Goal: Contribute content: Contribute content

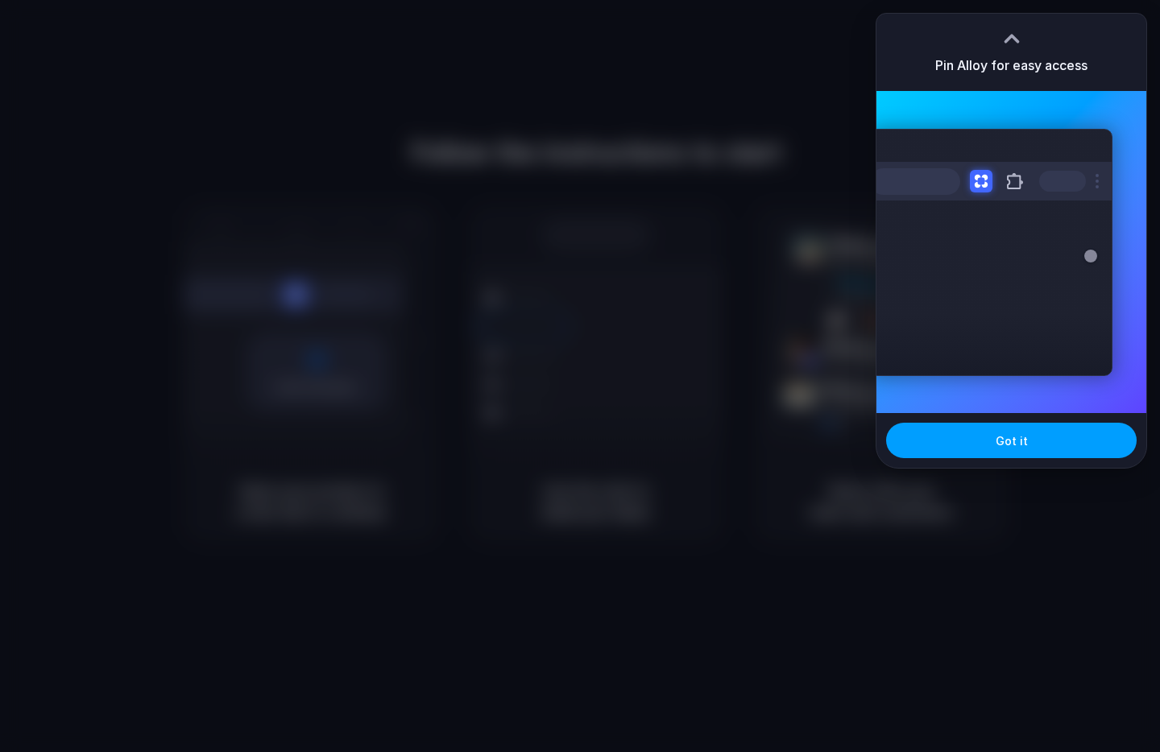
click at [1035, 433] on button "Got it" at bounding box center [1011, 440] width 251 height 35
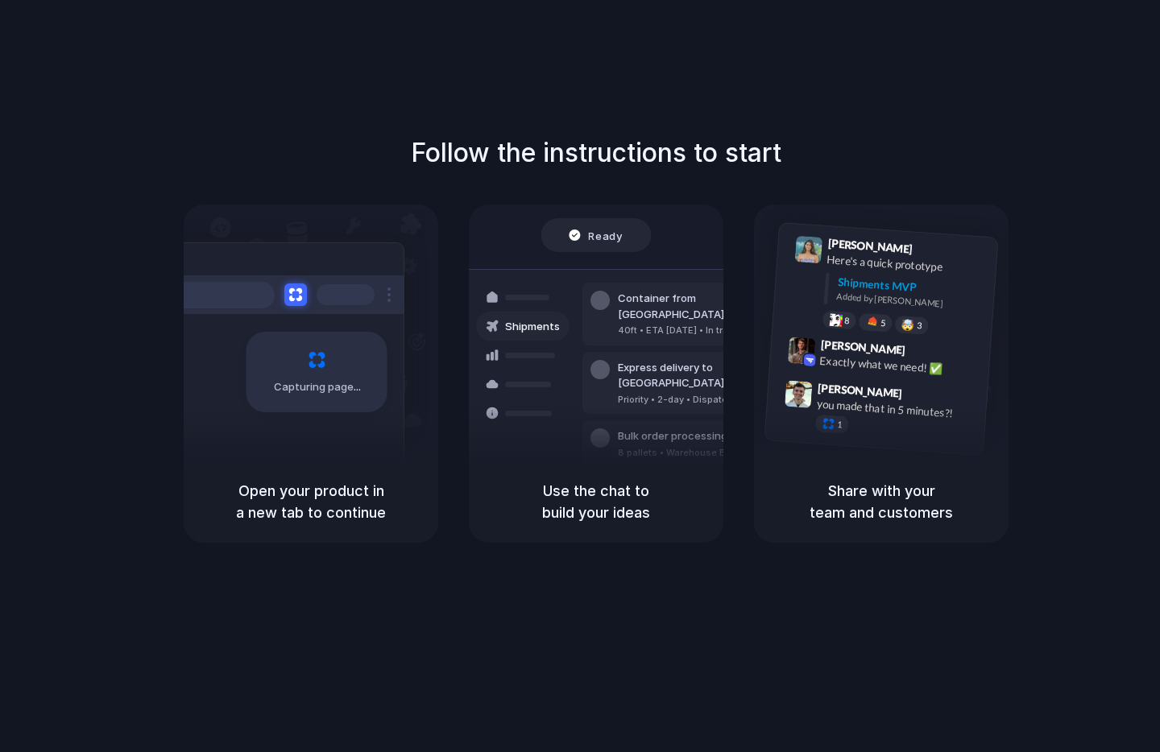
click at [624, 70] on div "Follow the instructions to start Capturing page Open your product in a new tab …" at bounding box center [596, 392] width 1192 height 785
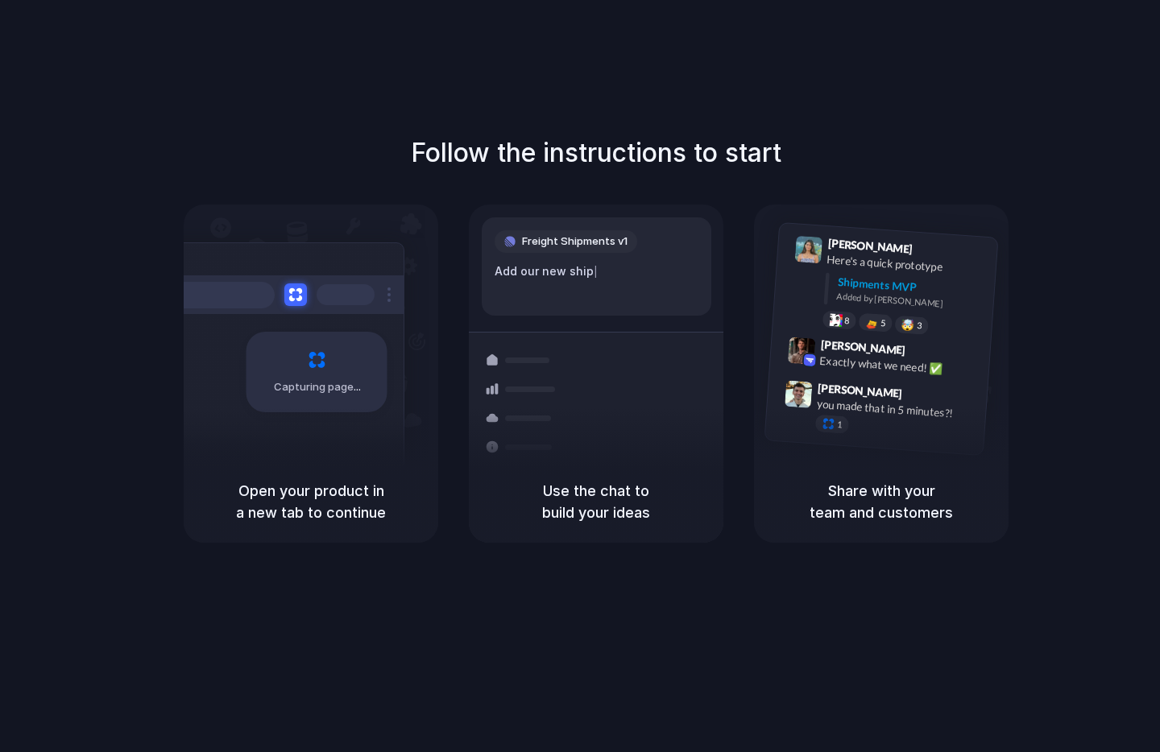
click at [935, 84] on div "Follow the instructions to start Capturing page Open your product in a new tab …" at bounding box center [596, 392] width 1192 height 785
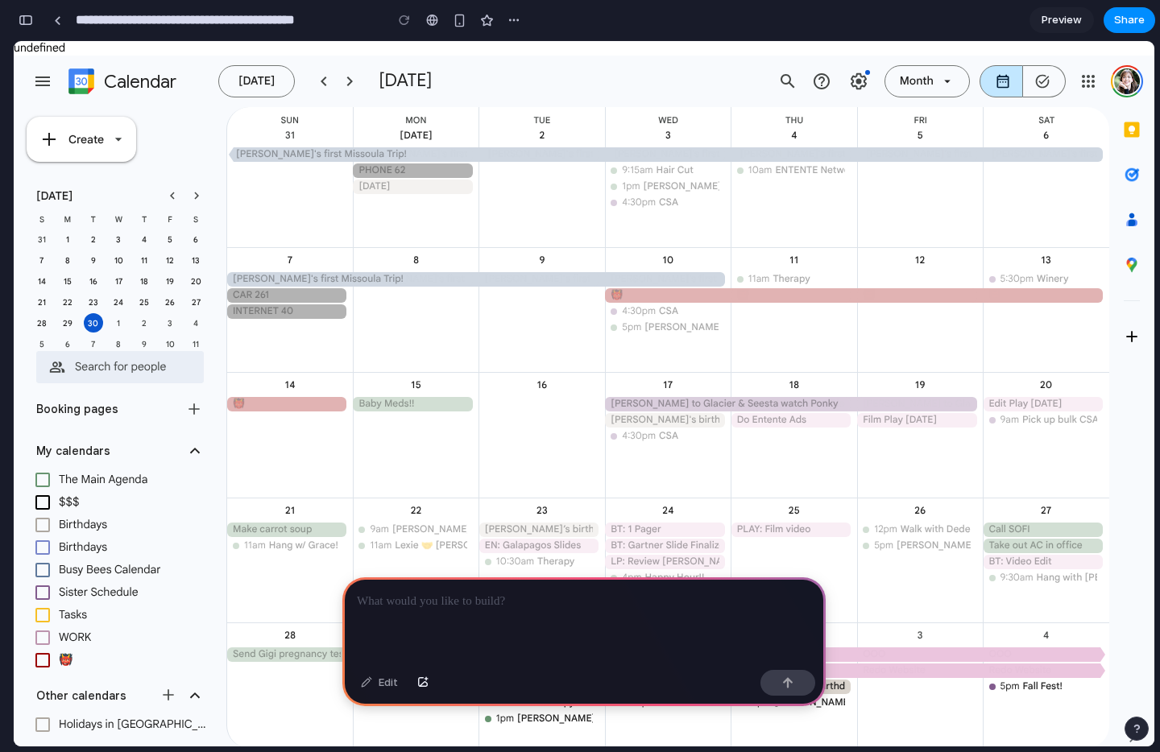
click at [678, 606] on p at bounding box center [584, 601] width 454 height 19
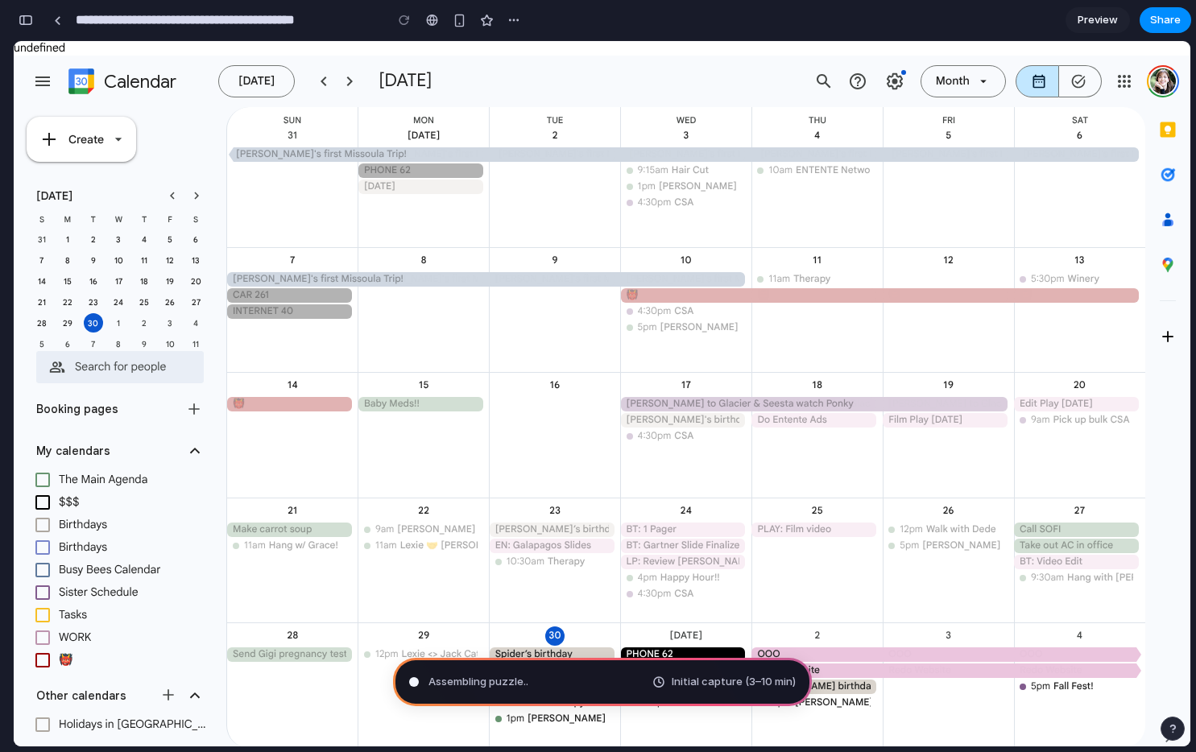
type input "**********"
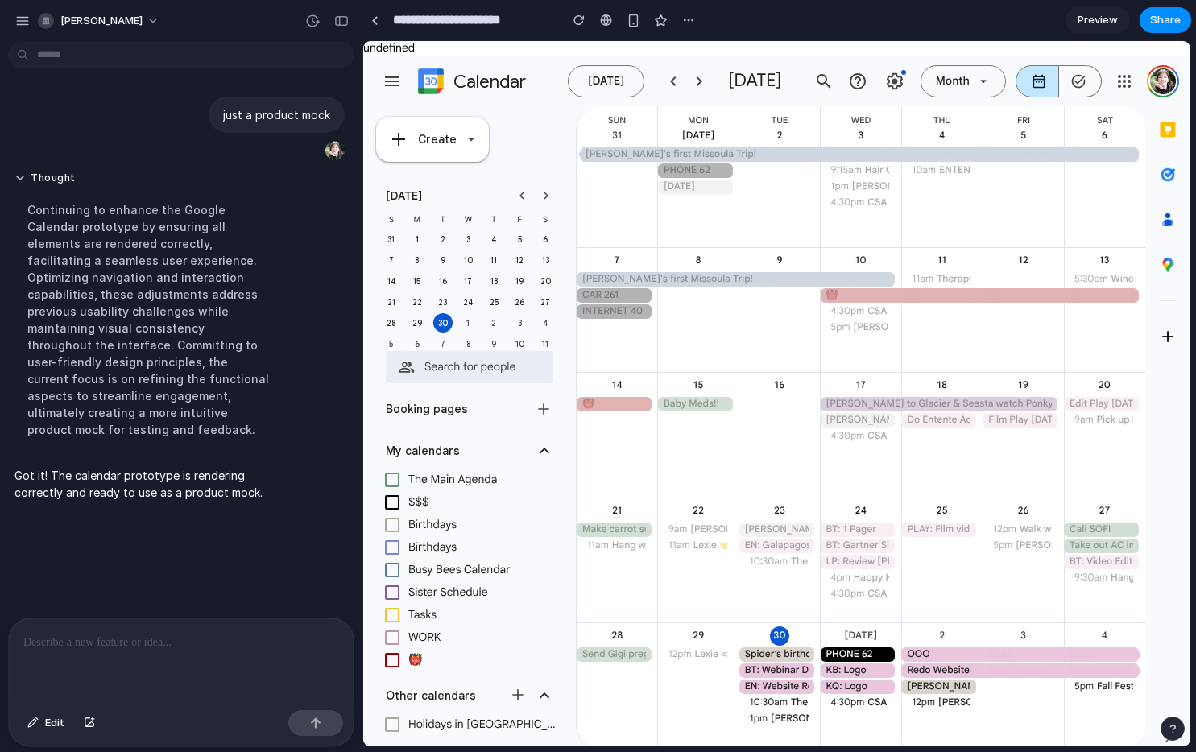
click at [194, 488] on div "Got it! The calendar prototype is rendering correctly and ready to use as a pro…" at bounding box center [149, 484] width 282 height 53
click at [118, 638] on p at bounding box center [181, 642] width 316 height 19
click at [1101, 18] on span "Preview" at bounding box center [1098, 20] width 40 height 16
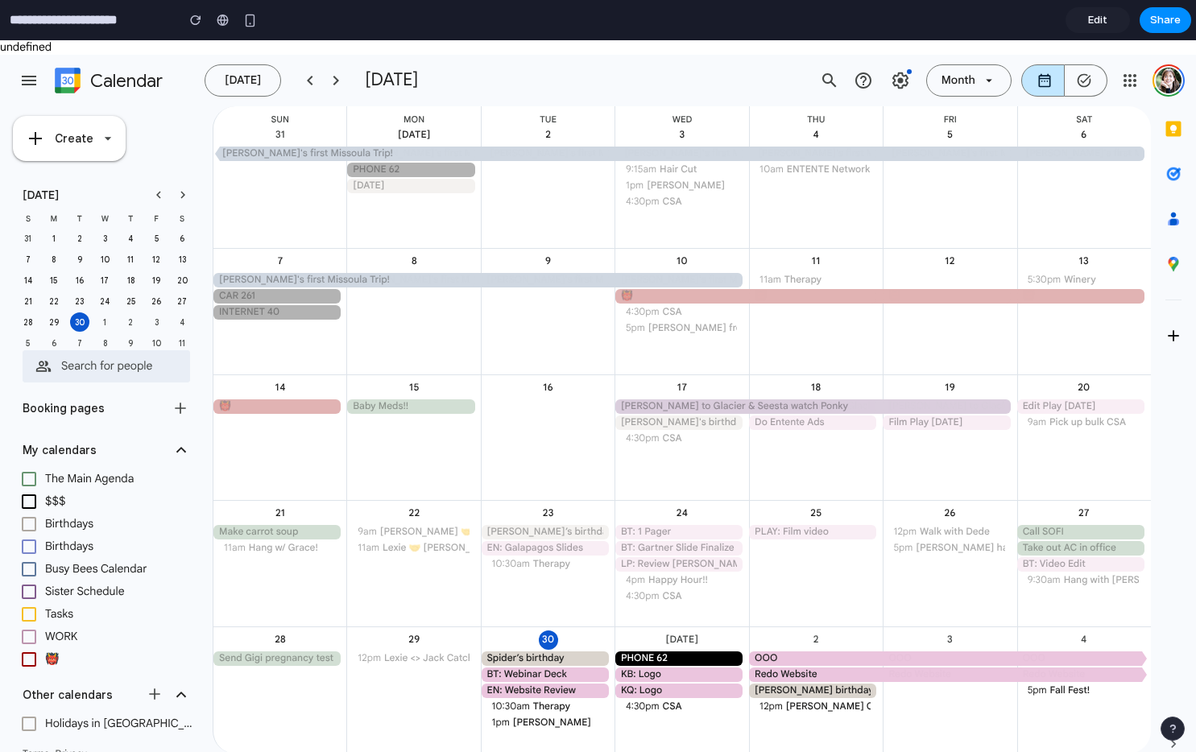
click at [1101, 18] on span "Edit" at bounding box center [1097, 20] width 19 height 16
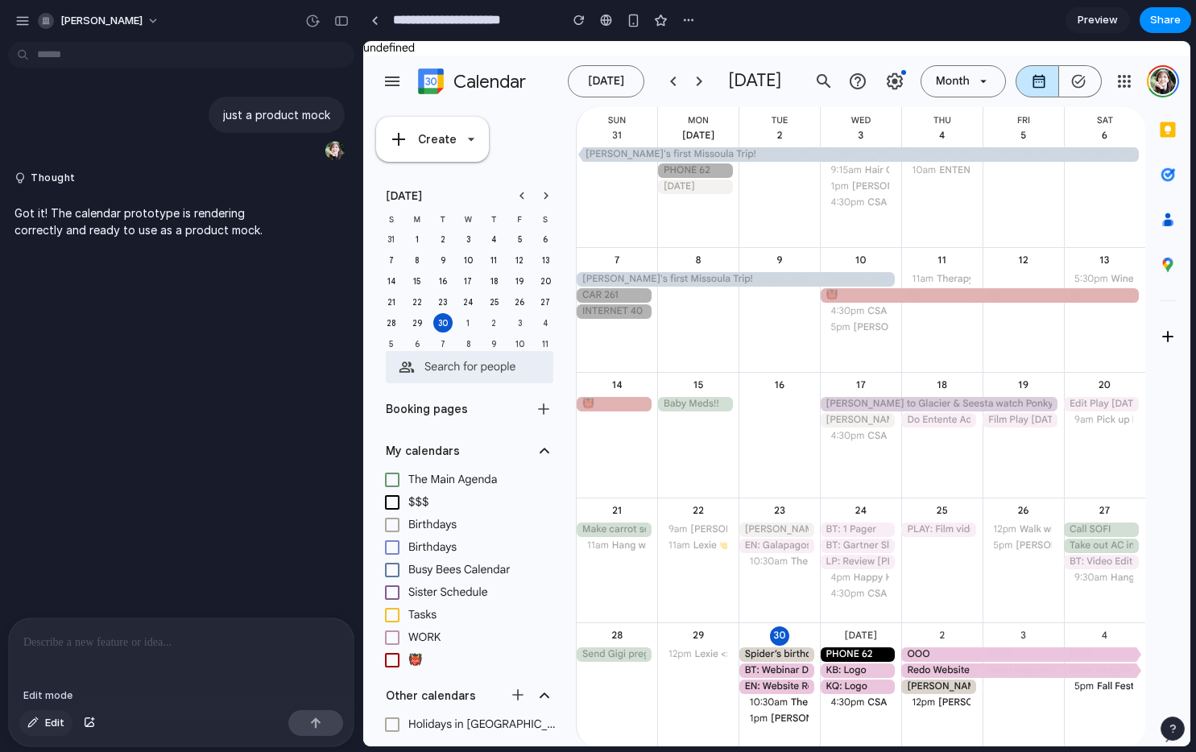
click at [46, 732] on button "Edit" at bounding box center [45, 724] width 53 height 26
click at [48, 731] on button "Edit" at bounding box center [45, 724] width 53 height 26
click at [163, 644] on p at bounding box center [181, 642] width 316 height 19
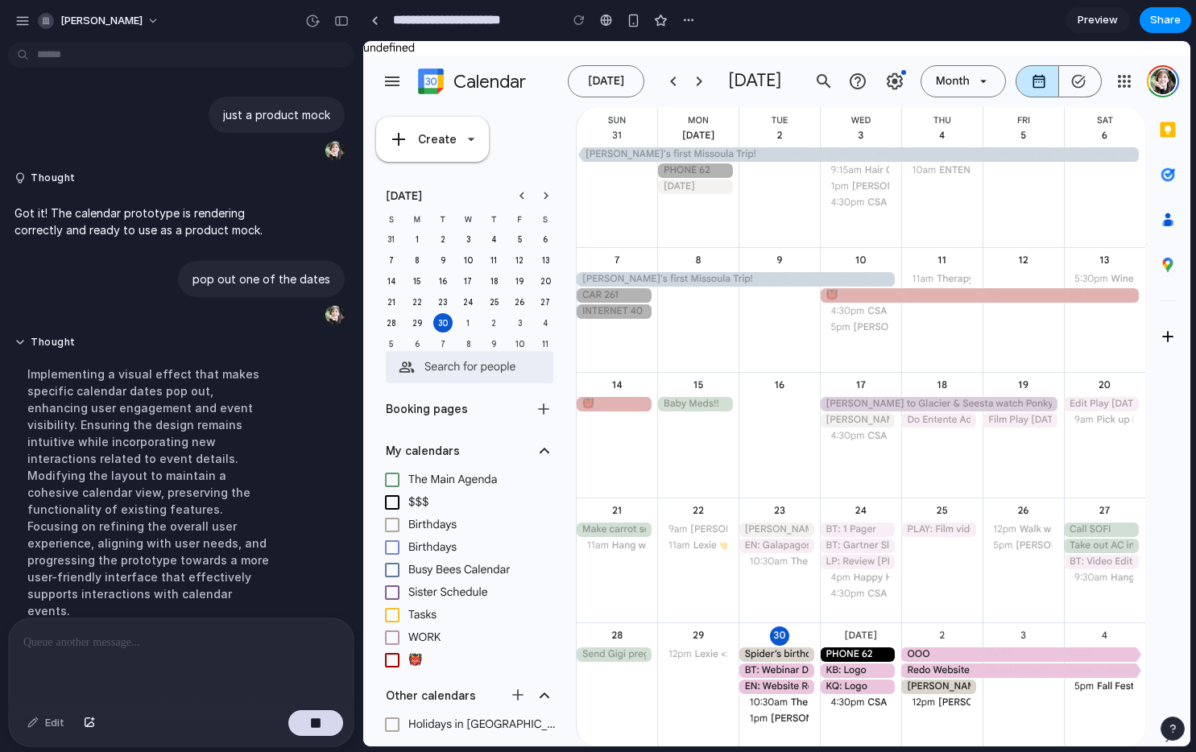
scroll to position [30, 0]
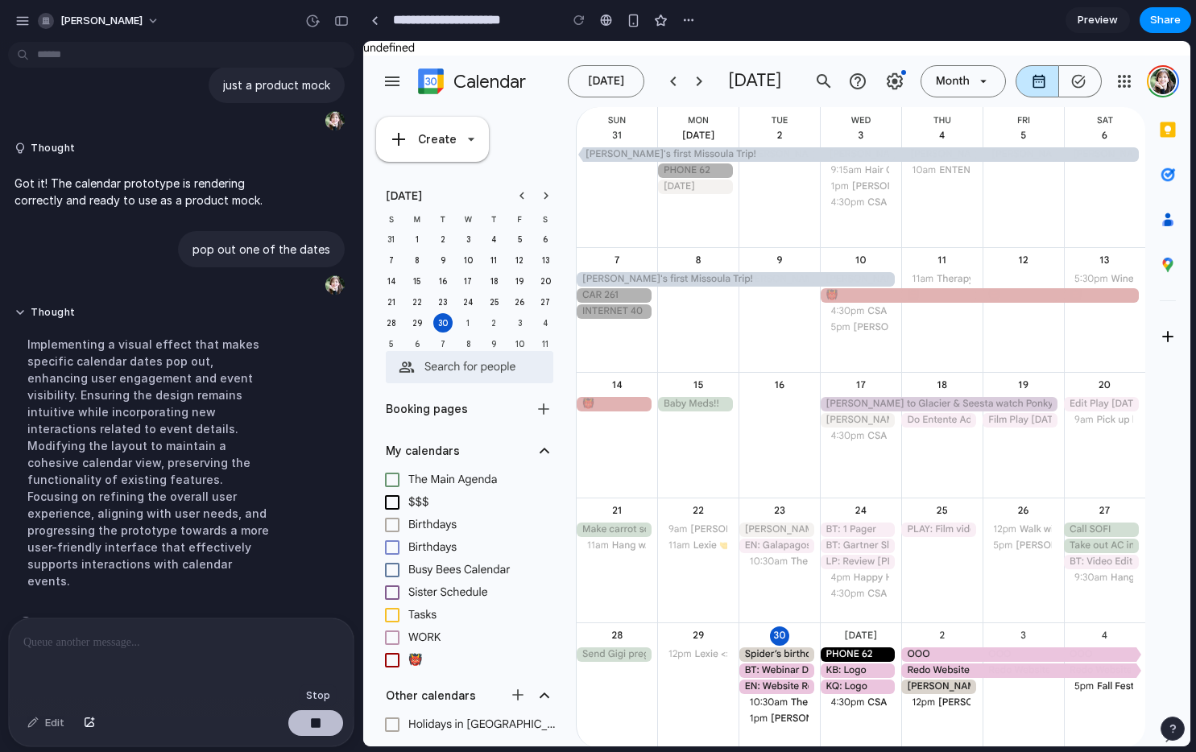
click at [324, 722] on button "button" at bounding box center [315, 724] width 55 height 26
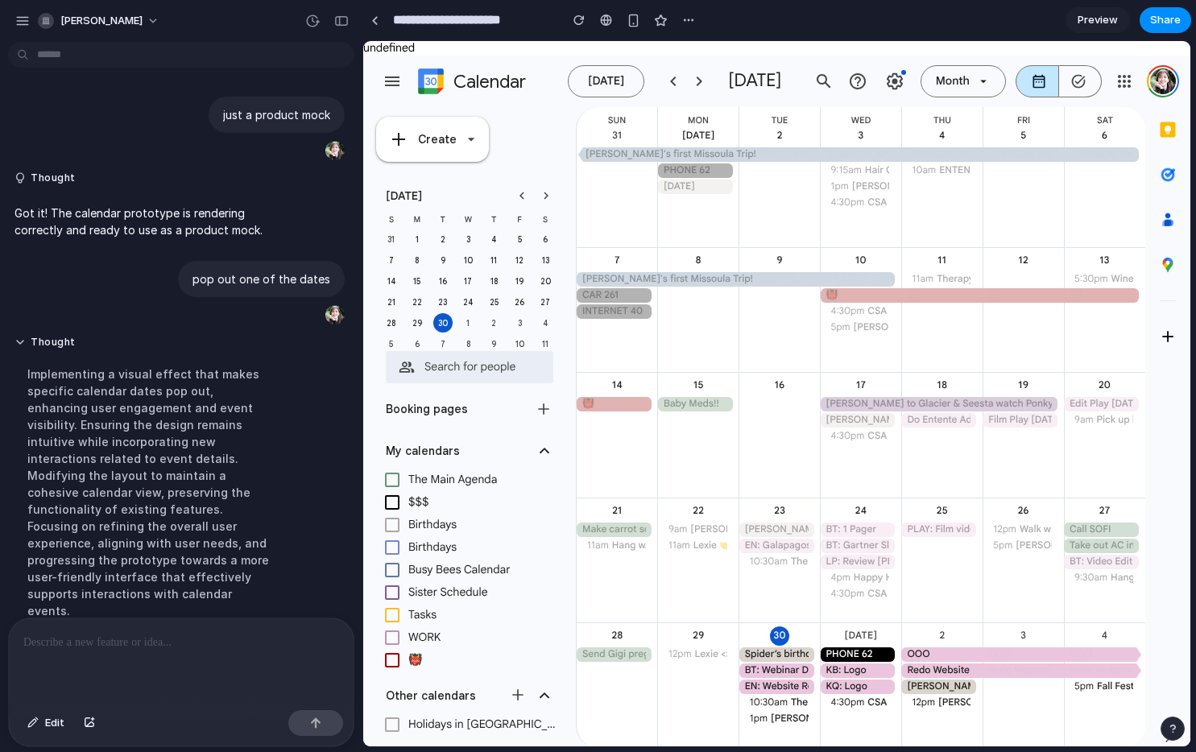
scroll to position [0, 0]
